Goal: Obtain resource: Obtain resource

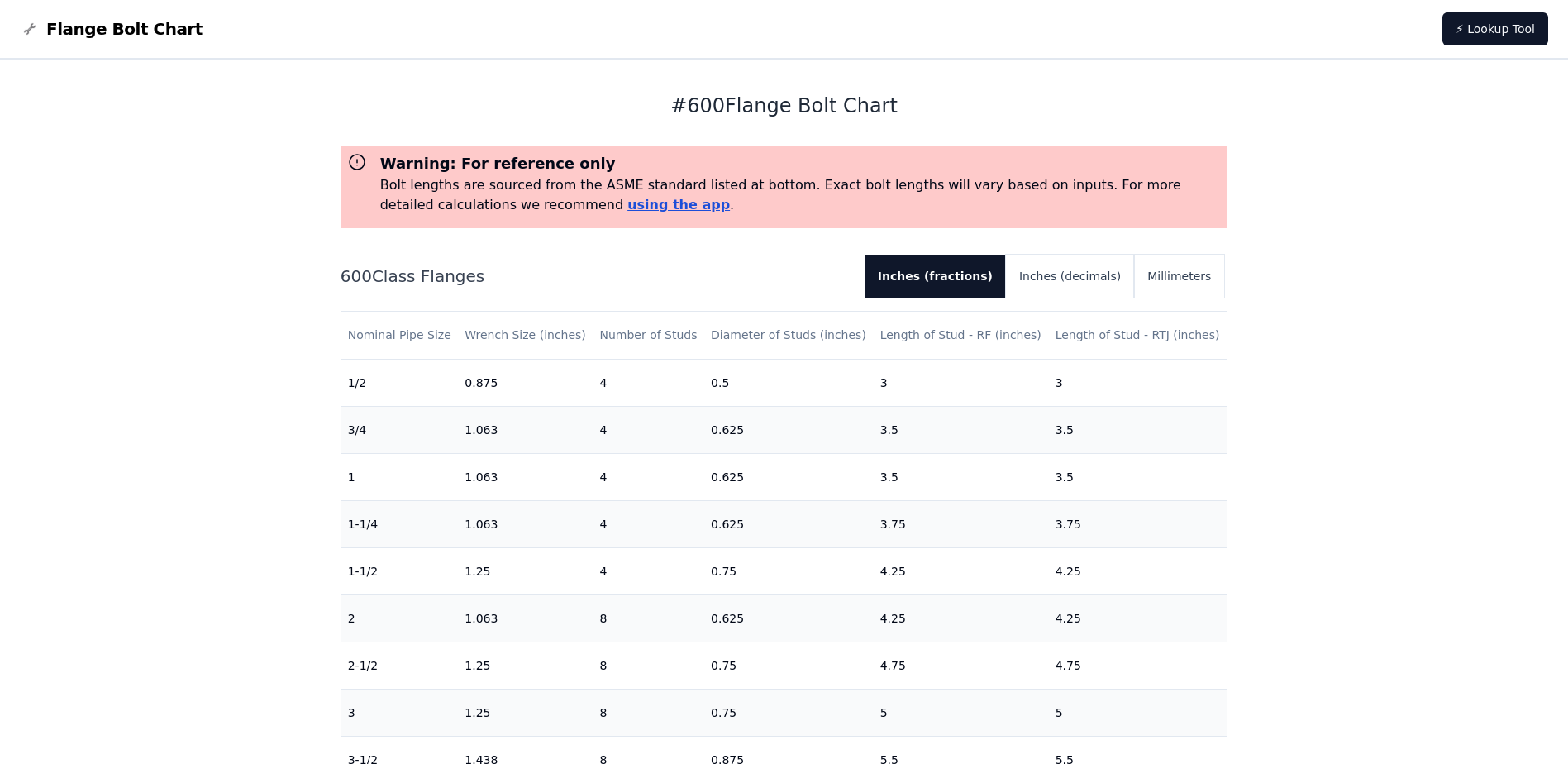
click at [628, 209] on link "using the app" at bounding box center [678, 204] width 103 height 16
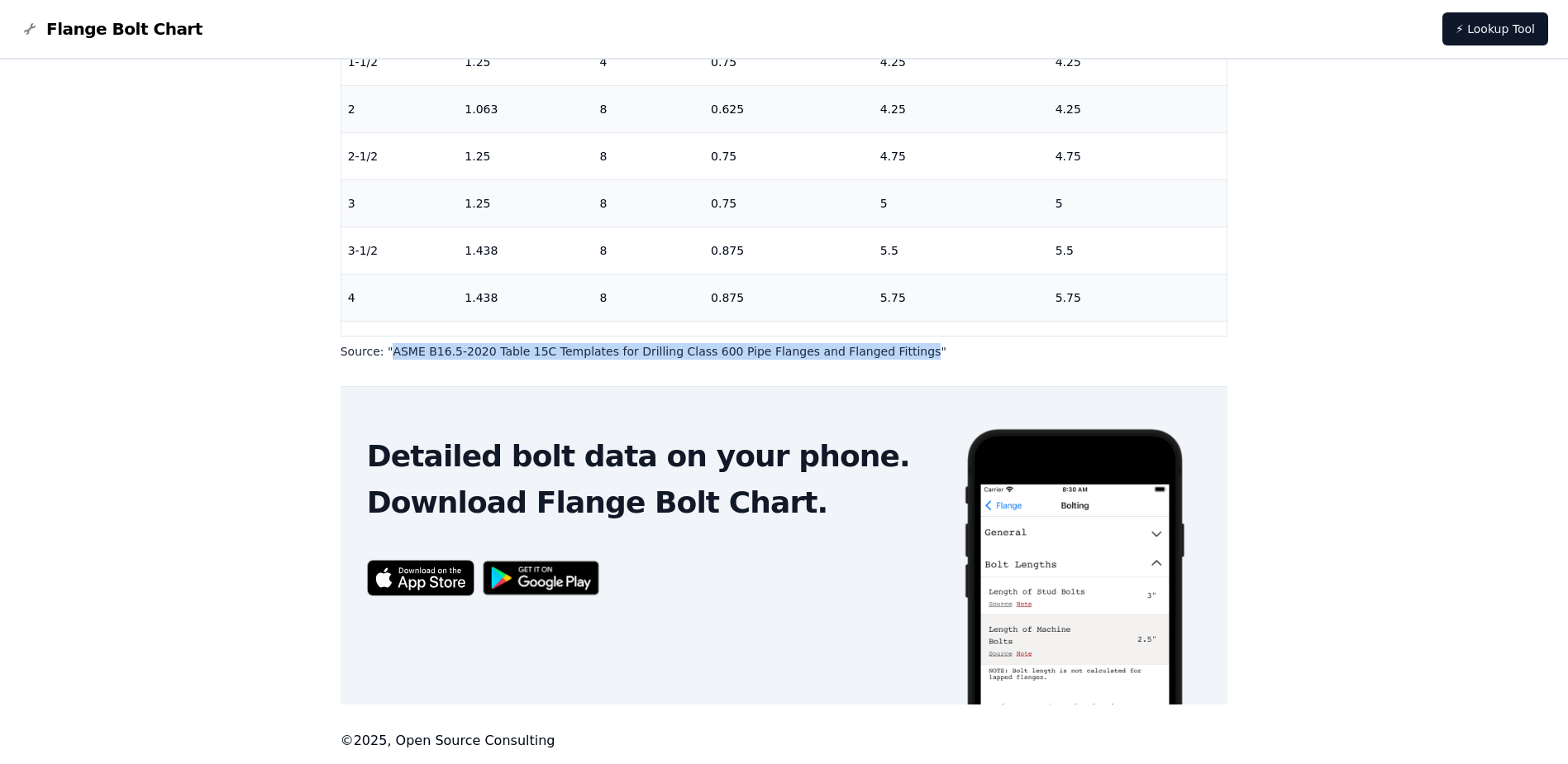
drag, startPoint x: 386, startPoint y: 349, endPoint x: 865, endPoint y: 352, distance: 479.0
click at [865, 352] on p "Source: " ASME B16.5-2020 Table 15C Templates for Drilling Class 600 Pipe Flang…" at bounding box center [784, 351] width 888 height 17
drag, startPoint x: 865, startPoint y: 352, endPoint x: 839, endPoint y: 352, distance: 26.0
copy p "ASME B16.5-2020 Table 15C Templates for Drilling Class 600 Pipe Flanges and Fla…"
click at [1360, 284] on div "# 600 Flange Bolt Chart Warning: For reference only Bolt lengths are sourced fr…" at bounding box center [784, 157] width 1568 height 1213
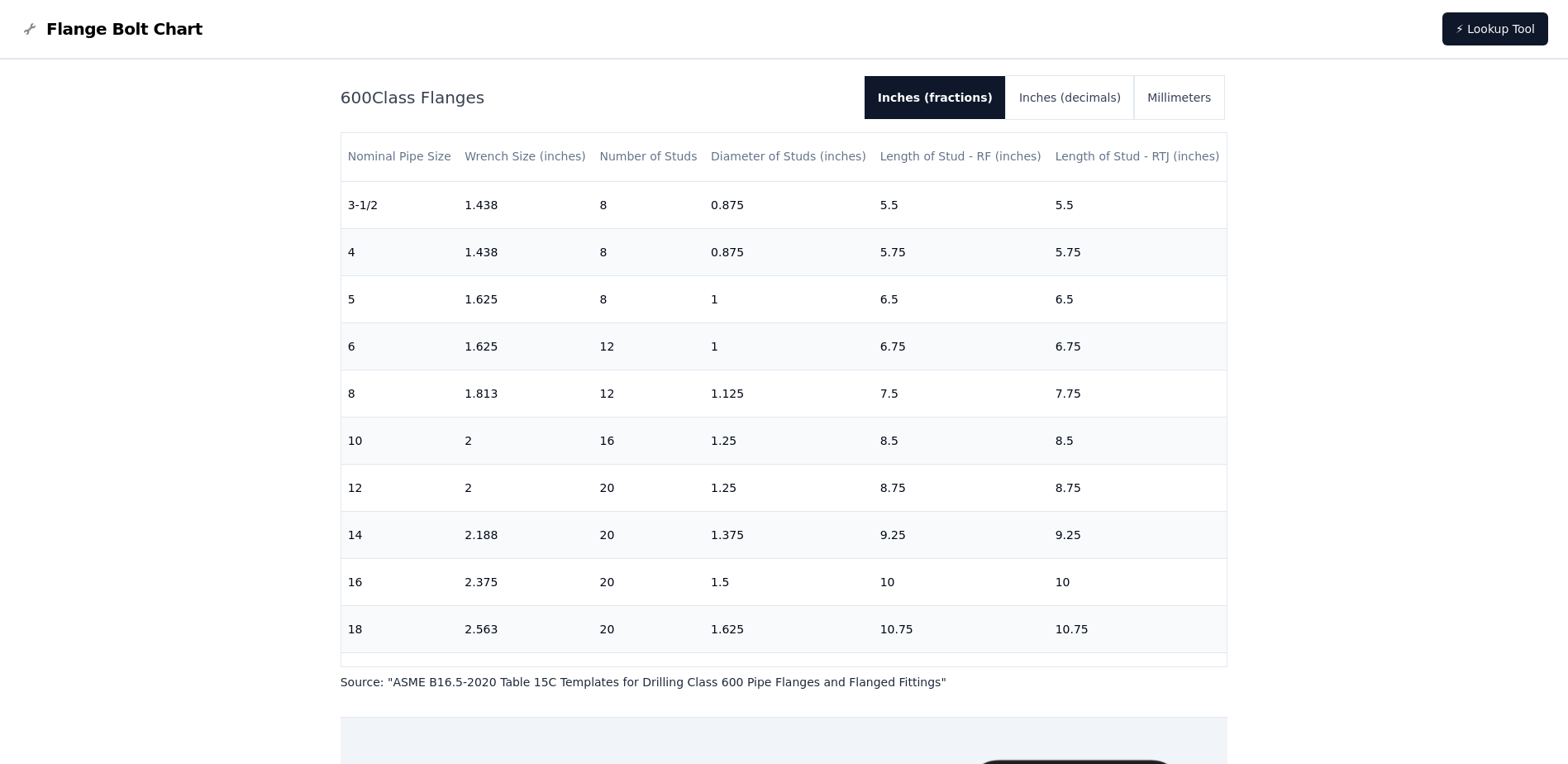
scroll to position [413, 0]
